Goal: Task Accomplishment & Management: Manage account settings

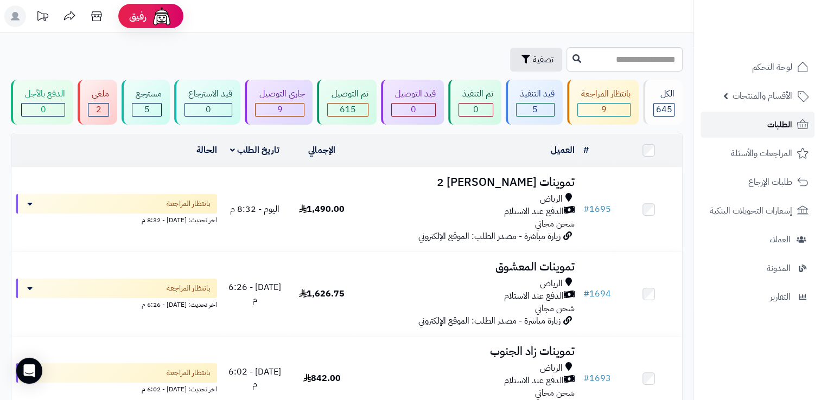
click at [770, 128] on span "الطلبات" at bounding box center [779, 124] width 25 height 15
click at [533, 61] on span "تصفية" at bounding box center [543, 59] width 21 height 13
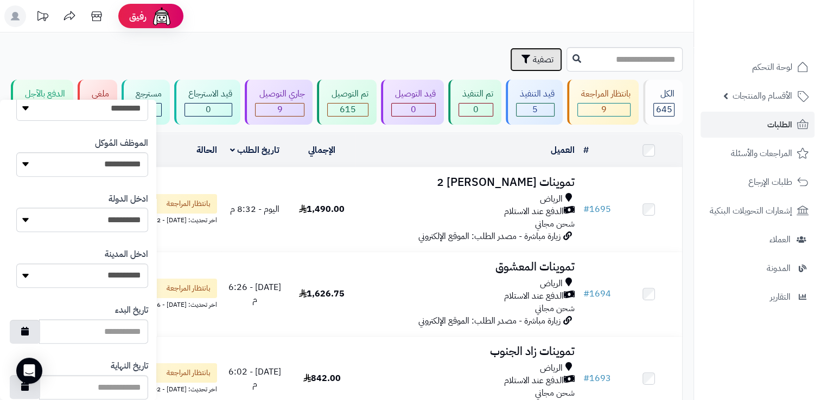
scroll to position [573, 0]
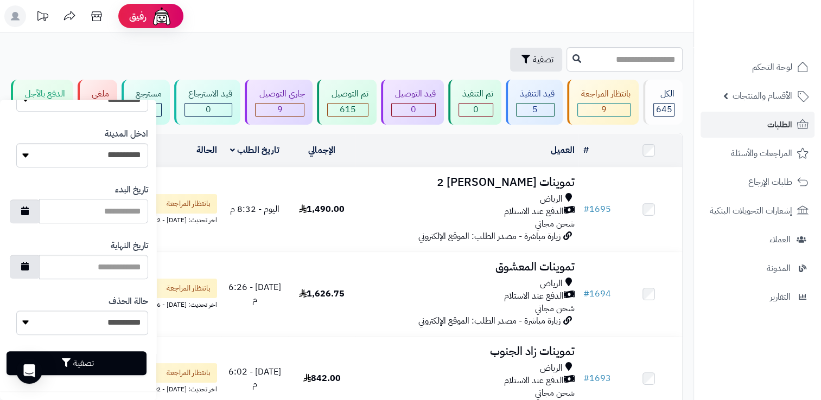
click at [100, 219] on input "تاريخ البدء" at bounding box center [93, 211] width 109 height 24
click at [29, 211] on icon "button" at bounding box center [25, 210] width 8 height 9
type input "**********"
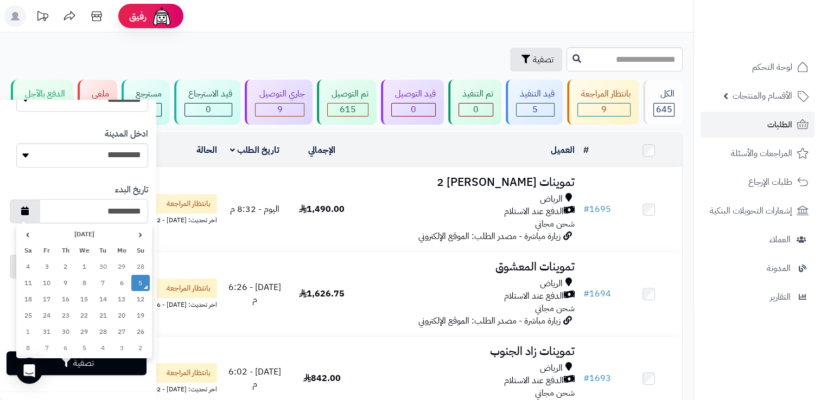
click at [141, 285] on td "5" at bounding box center [140, 283] width 19 height 16
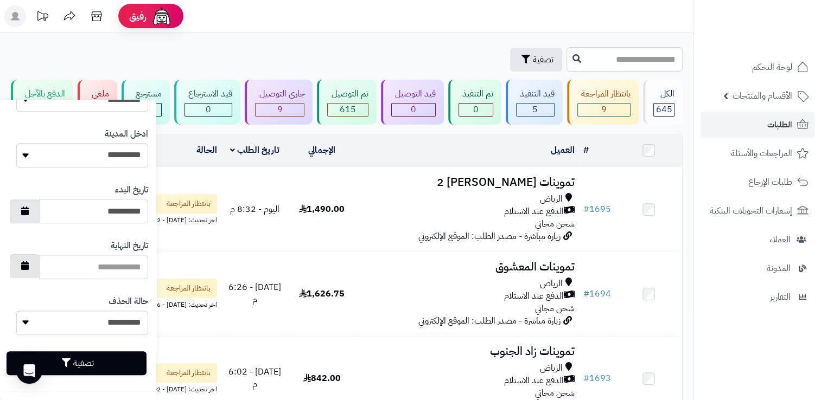
click at [29, 263] on icon "button" at bounding box center [25, 265] width 8 height 9
type input "**********"
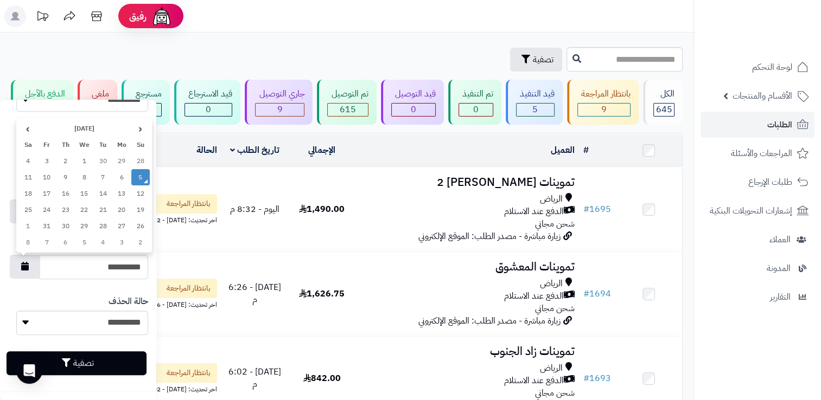
click at [139, 180] on td "5" at bounding box center [140, 177] width 19 height 16
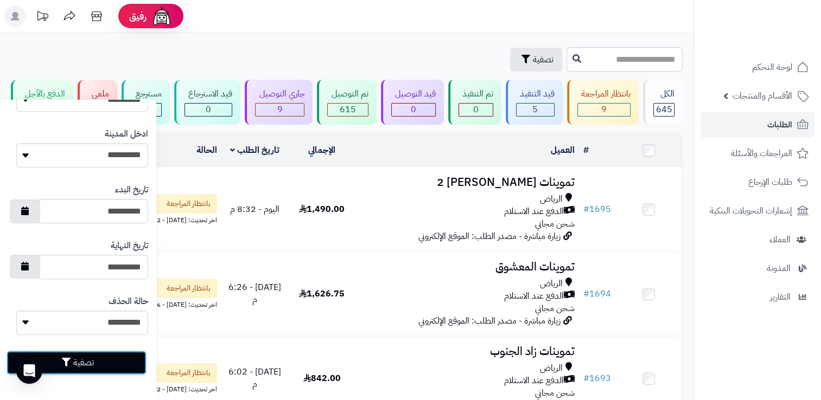
click at [86, 359] on button "تصفية" at bounding box center [77, 363] width 140 height 24
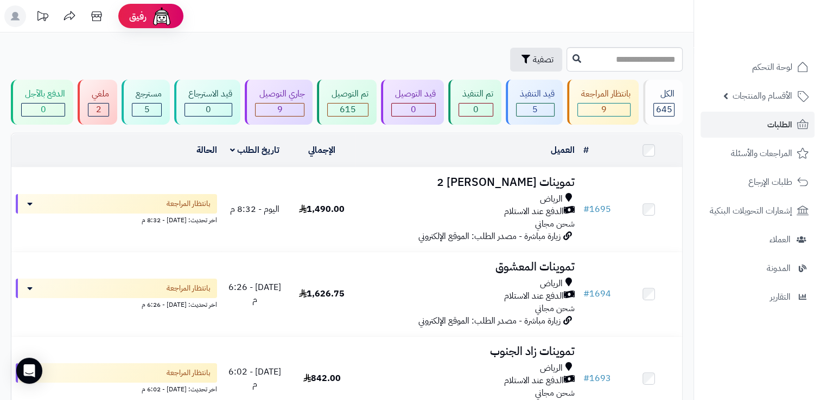
click at [652, 155] on td at bounding box center [648, 150] width 67 height 33
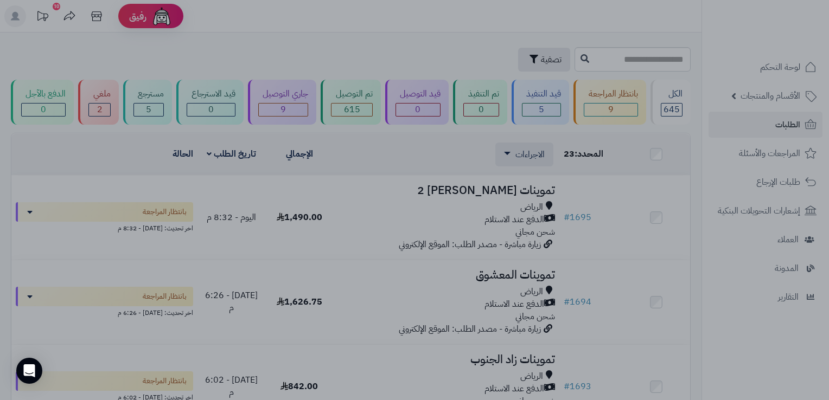
click at [770, 372] on div at bounding box center [414, 200] width 829 height 400
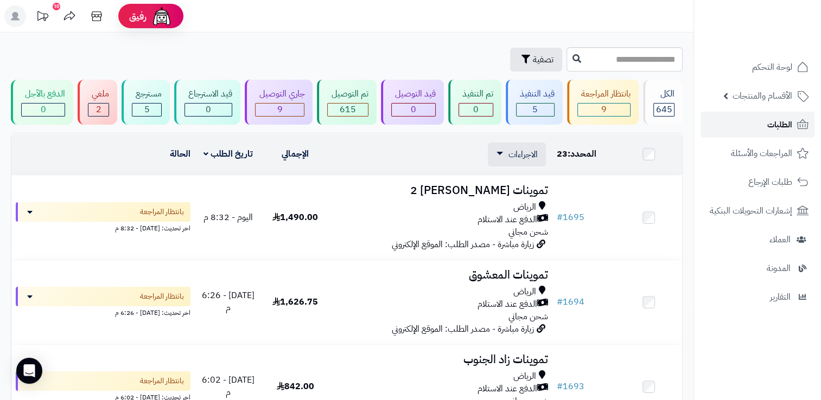
click at [767, 129] on span "الطلبات" at bounding box center [779, 124] width 25 height 15
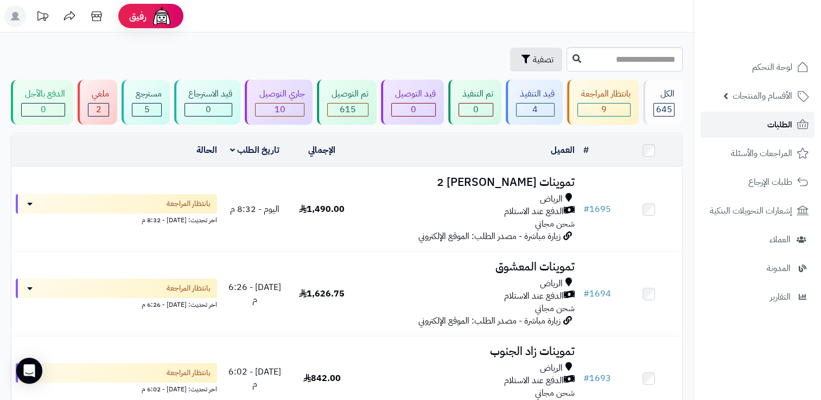
click at [770, 124] on span "الطلبات" at bounding box center [779, 124] width 25 height 15
